Goal: Check status: Check status

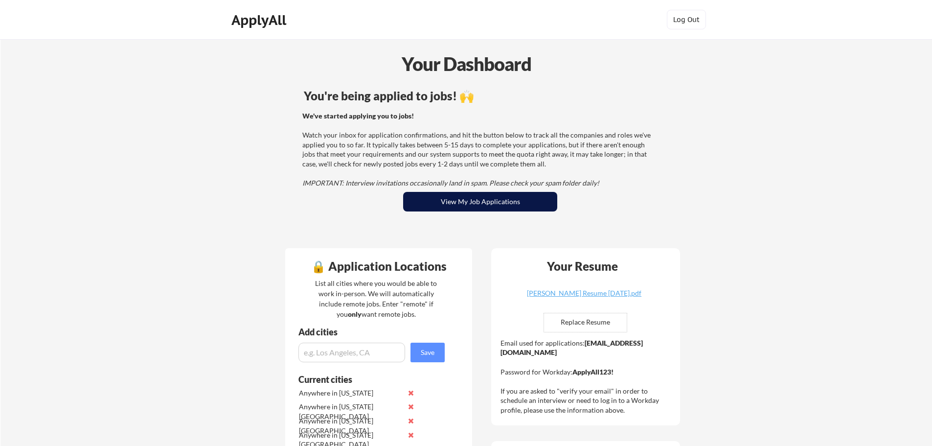
click at [491, 207] on button "View My Job Applications" at bounding box center [480, 202] width 154 height 20
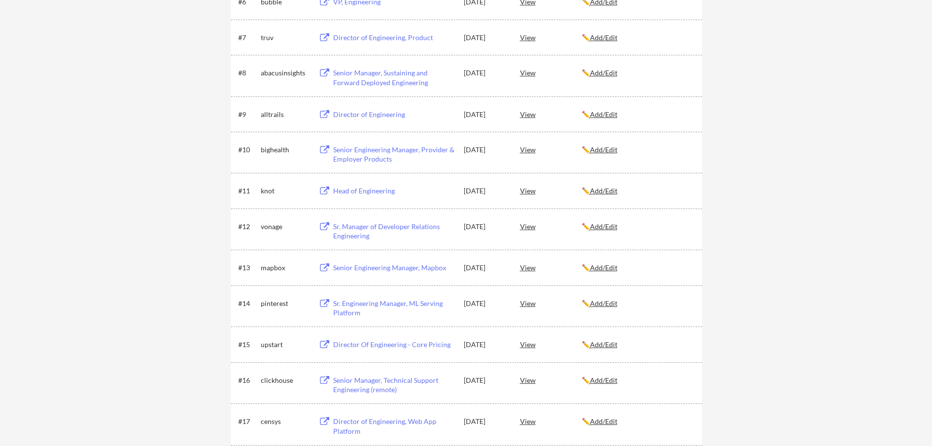
scroll to position [2787, 0]
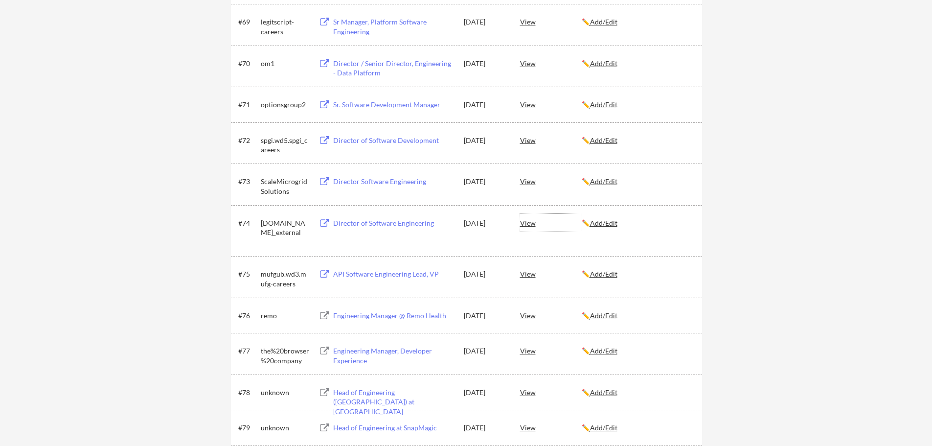
click at [527, 222] on div "View" at bounding box center [551, 223] width 62 height 18
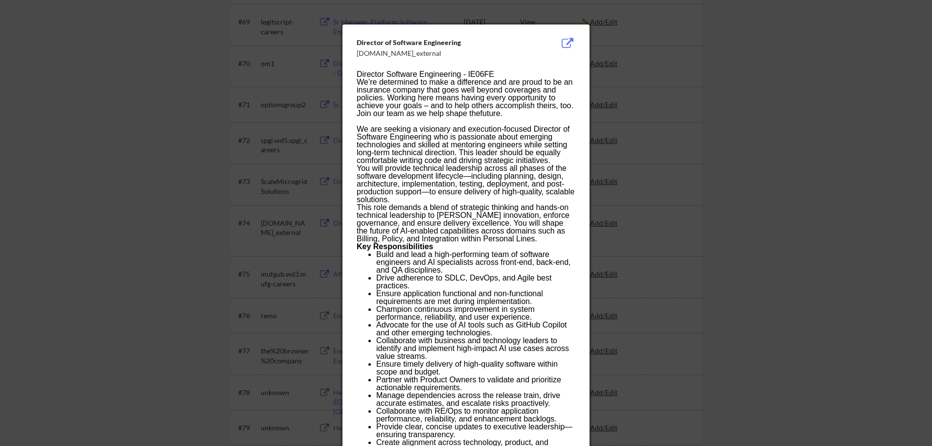
click at [782, 143] on div at bounding box center [466, 223] width 932 height 446
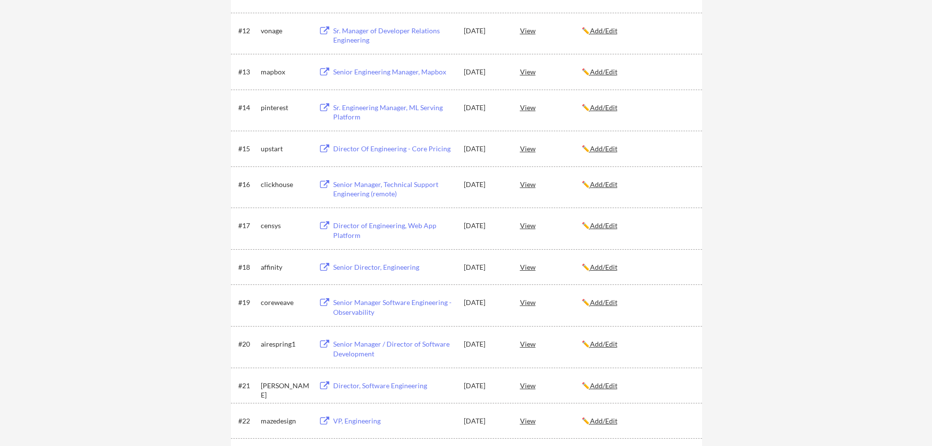
scroll to position [0, 0]
